Goal: Use online tool/utility: Use online tool/utility

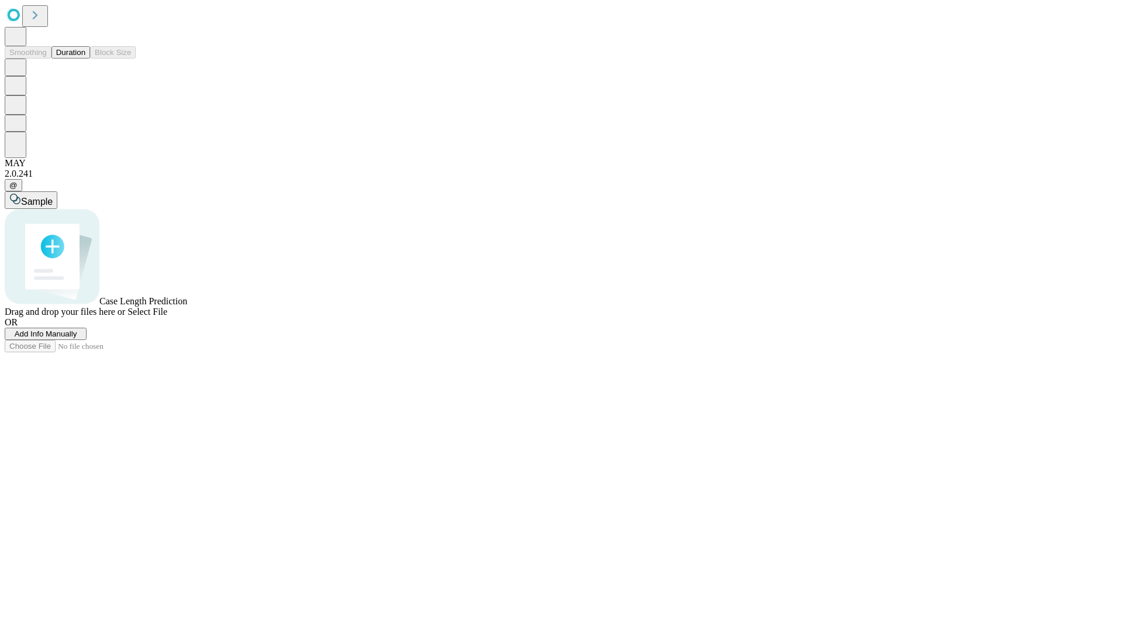
click at [167, 316] on span "Select File" at bounding box center [147, 311] width 40 height 10
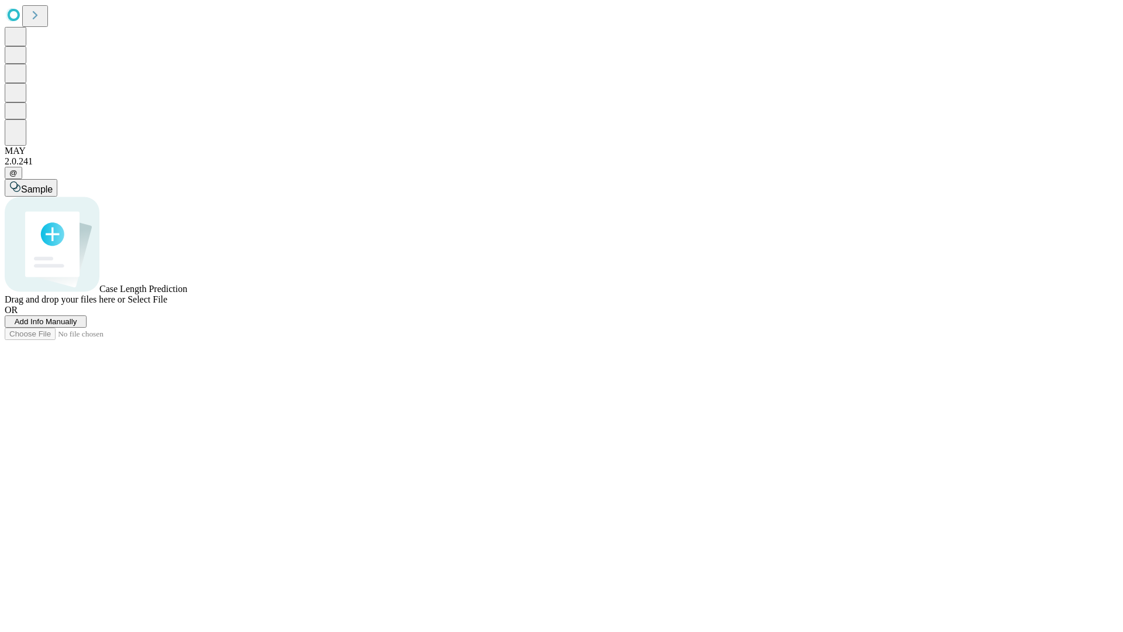
click at [167, 304] on span "Select File" at bounding box center [147, 299] width 40 height 10
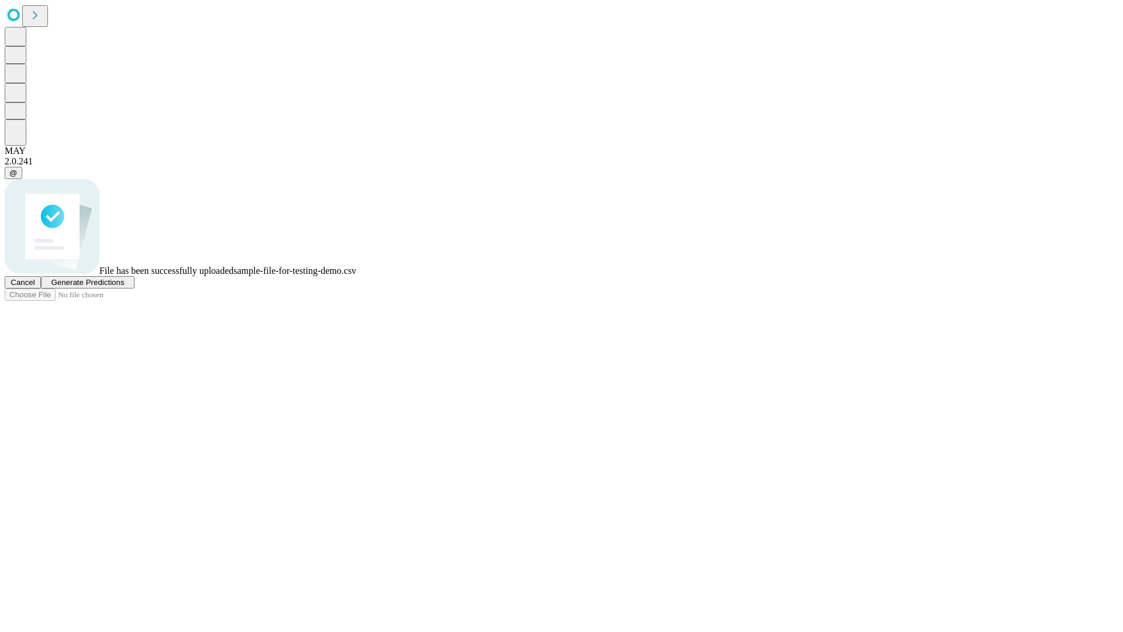
click at [124, 287] on span "Generate Predictions" at bounding box center [87, 282] width 73 height 9
